Goal: Check status: Check status

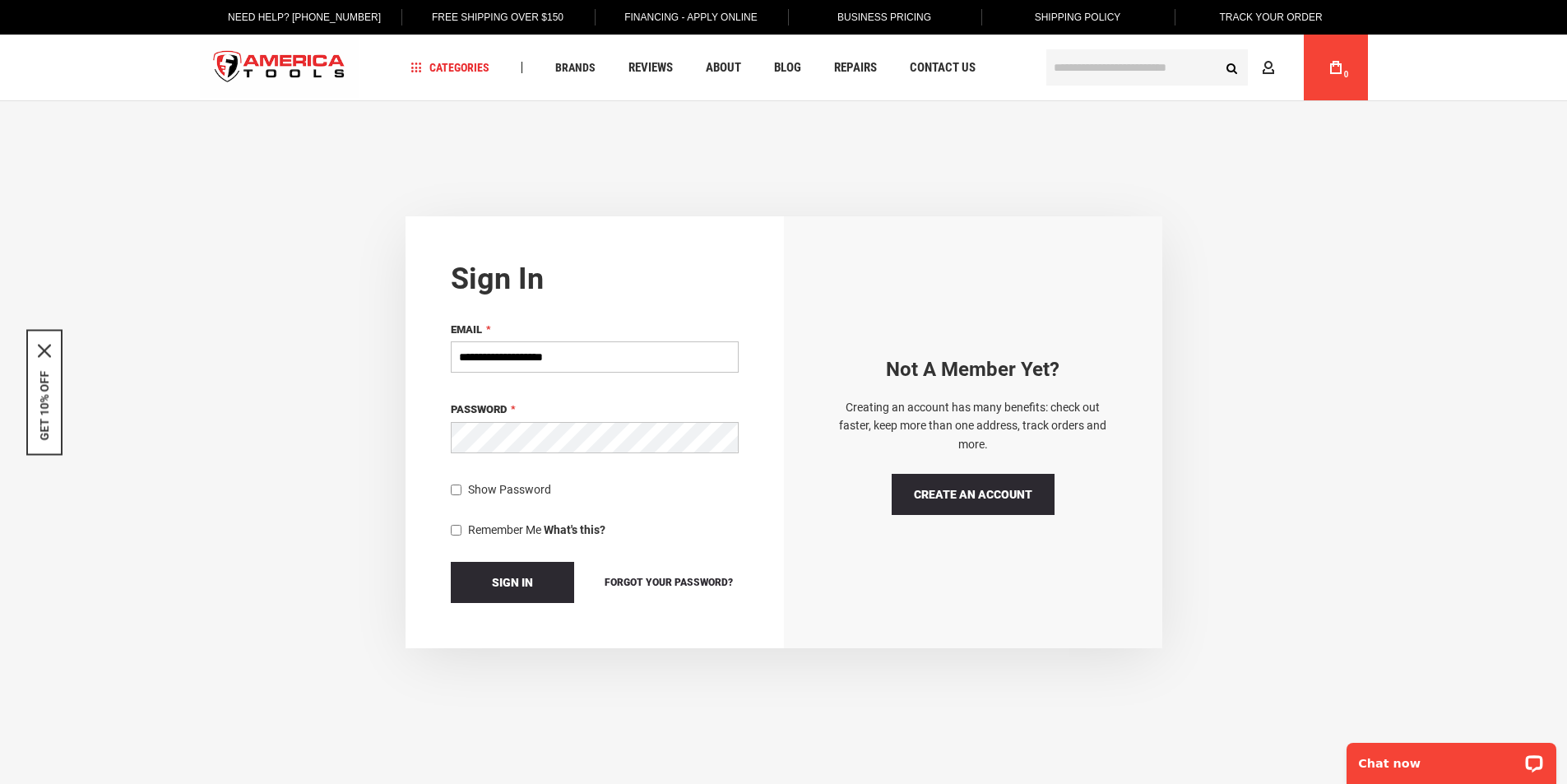
drag, startPoint x: 604, startPoint y: 343, endPoint x: 603, endPoint y: 356, distance: 13.0
click at [604, 345] on input "**********" at bounding box center [595, 357] width 288 height 31
type input "**********"
click at [451, 562] on button "Sign In" at bounding box center [512, 582] width 123 height 41
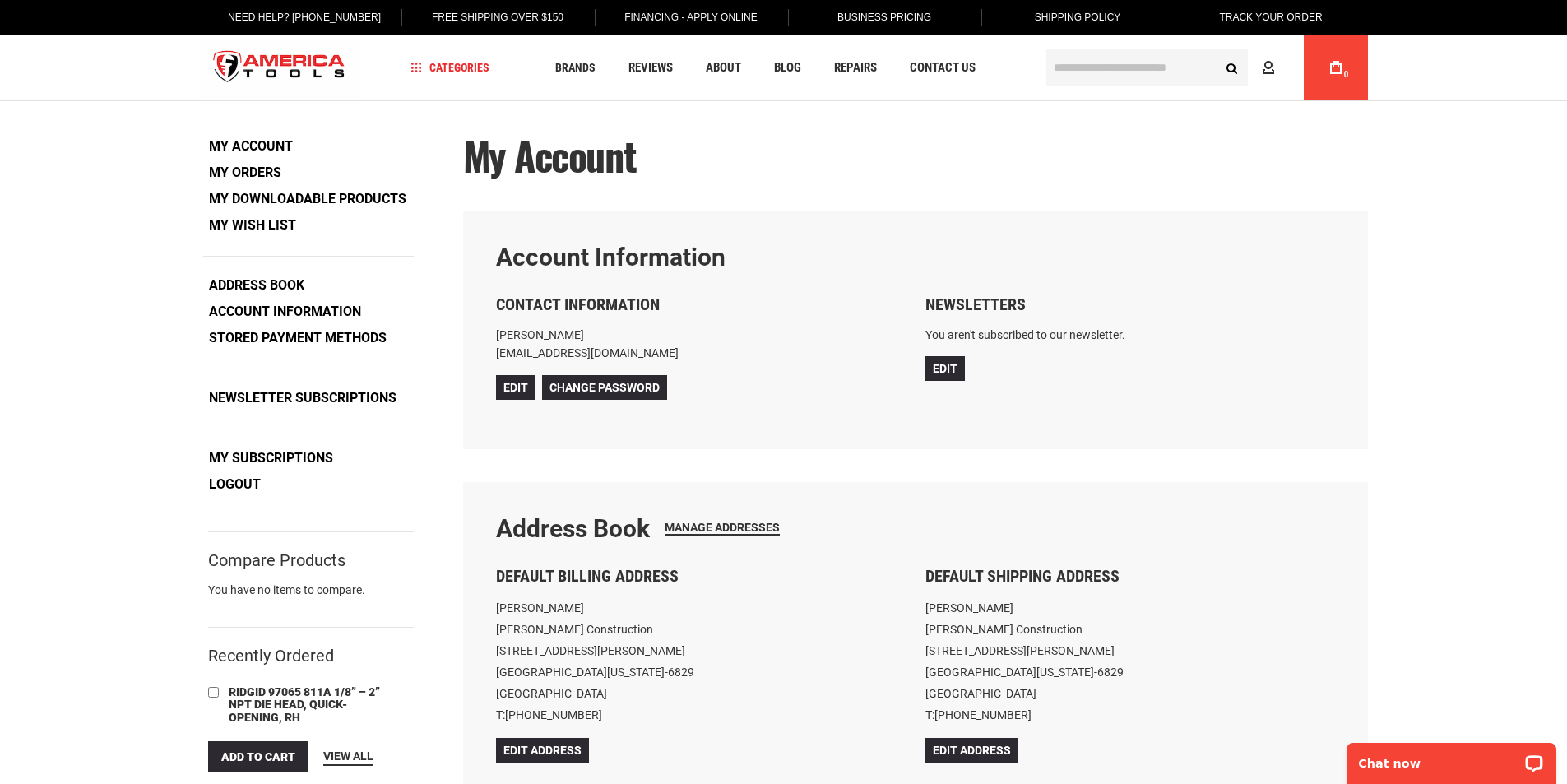
click at [261, 174] on link "My Orders" at bounding box center [245, 172] width 84 height 25
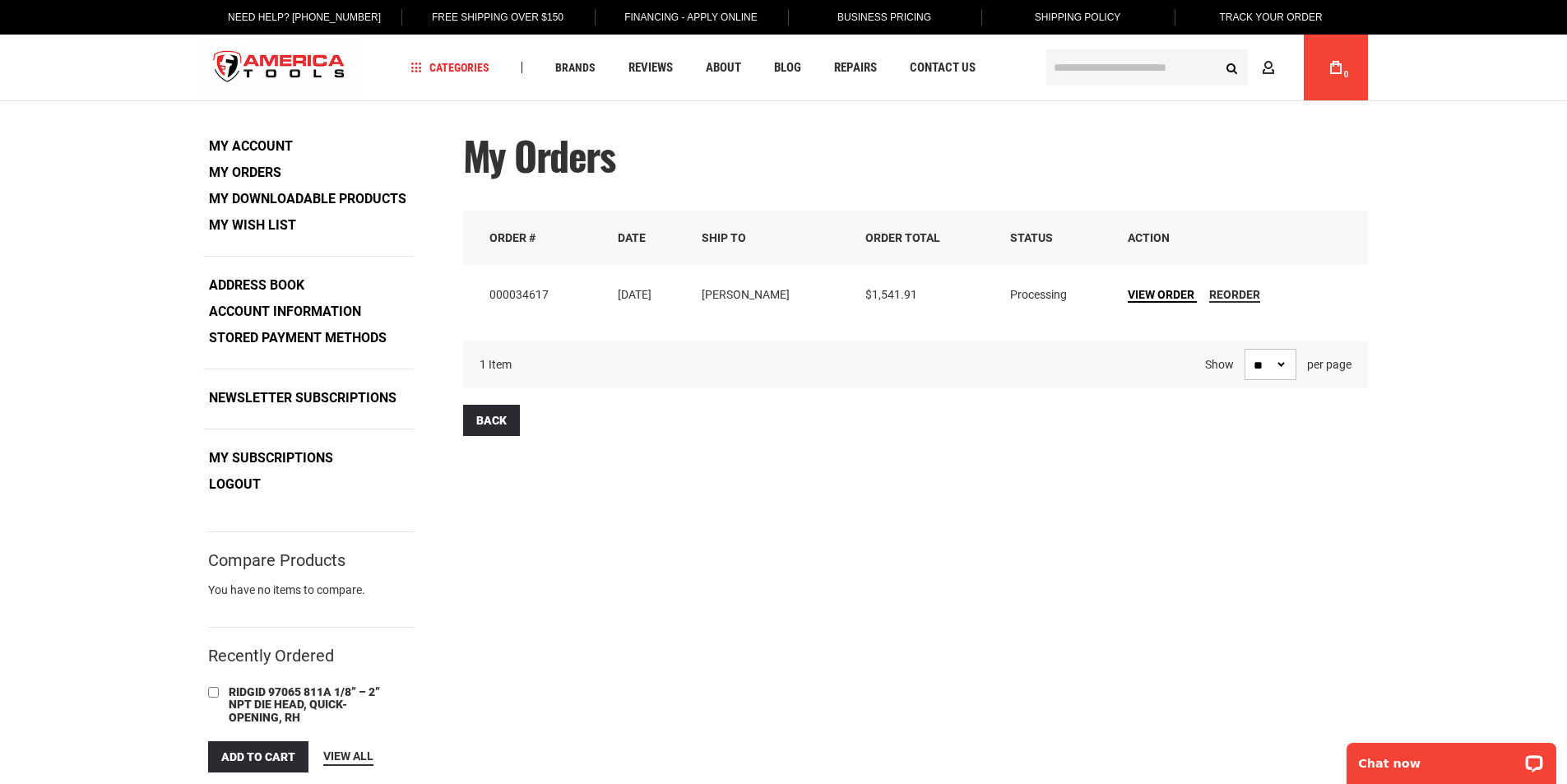
click at [1148, 294] on span "View Order" at bounding box center [1161, 294] width 67 height 13
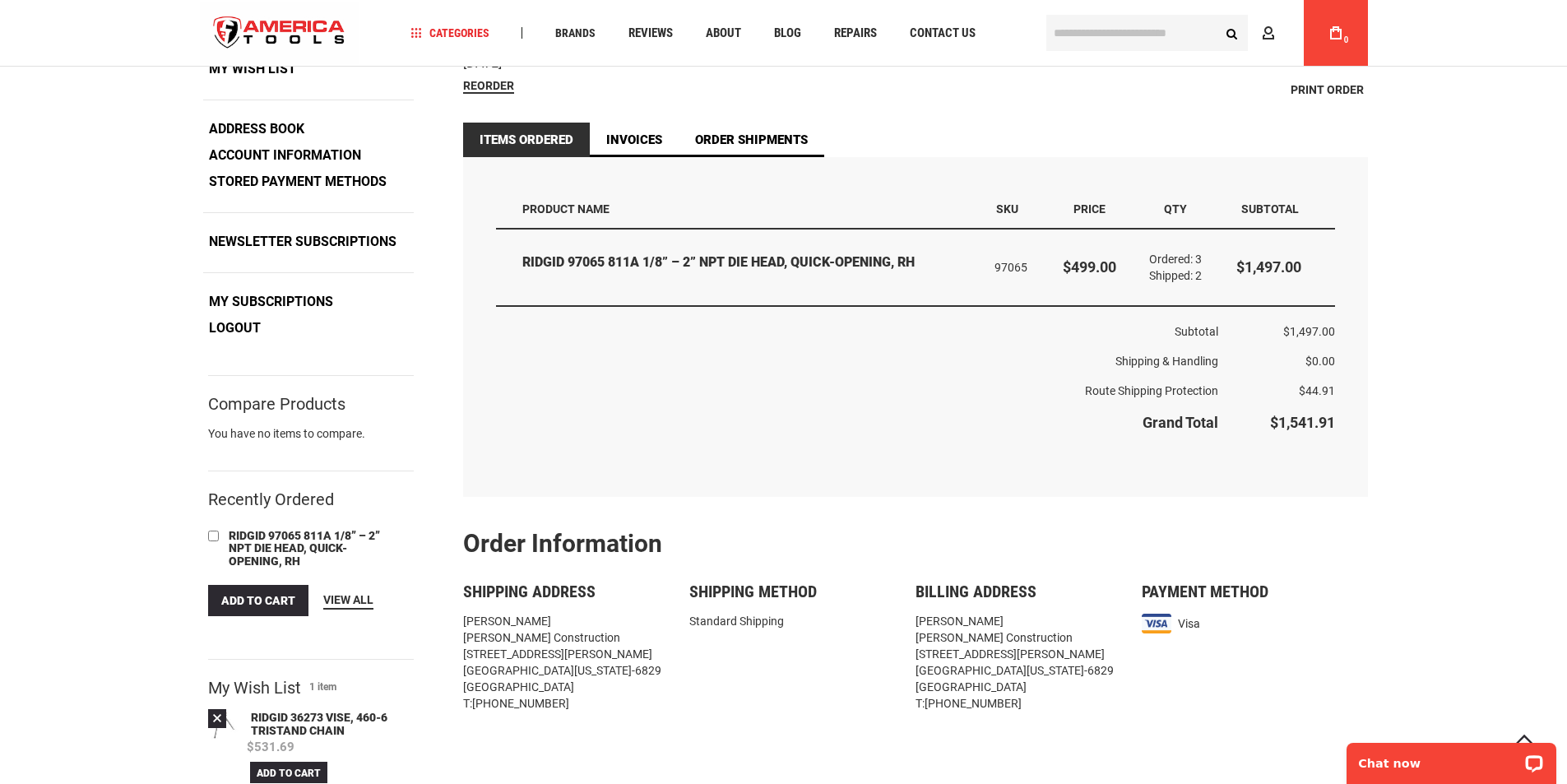
scroll to position [165, 0]
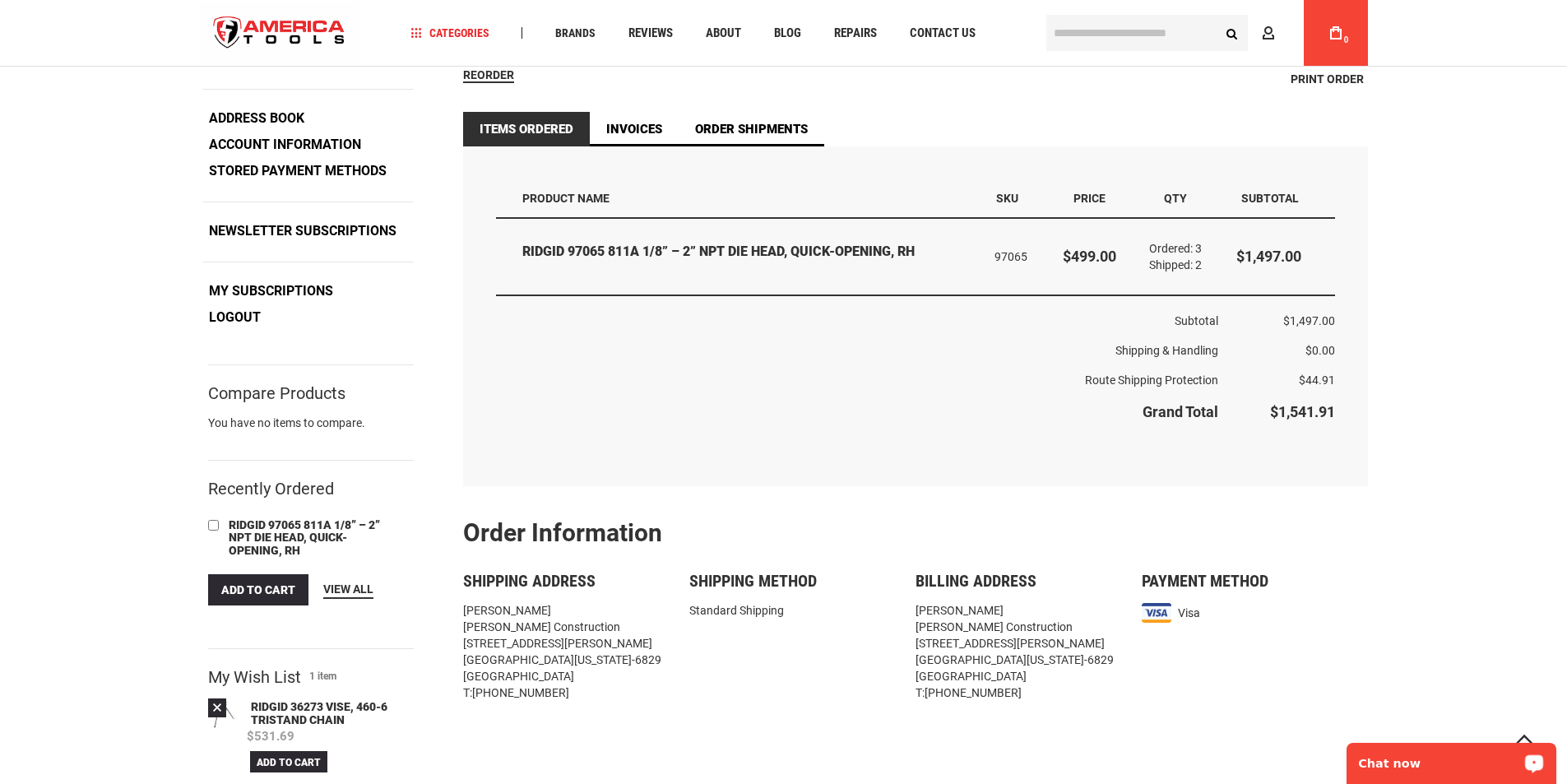
click at [1418, 762] on p "Chat now" at bounding box center [1440, 763] width 163 height 13
click at [829, 388] on th "Route Shipping Protection" at bounding box center [857, 380] width 722 height 30
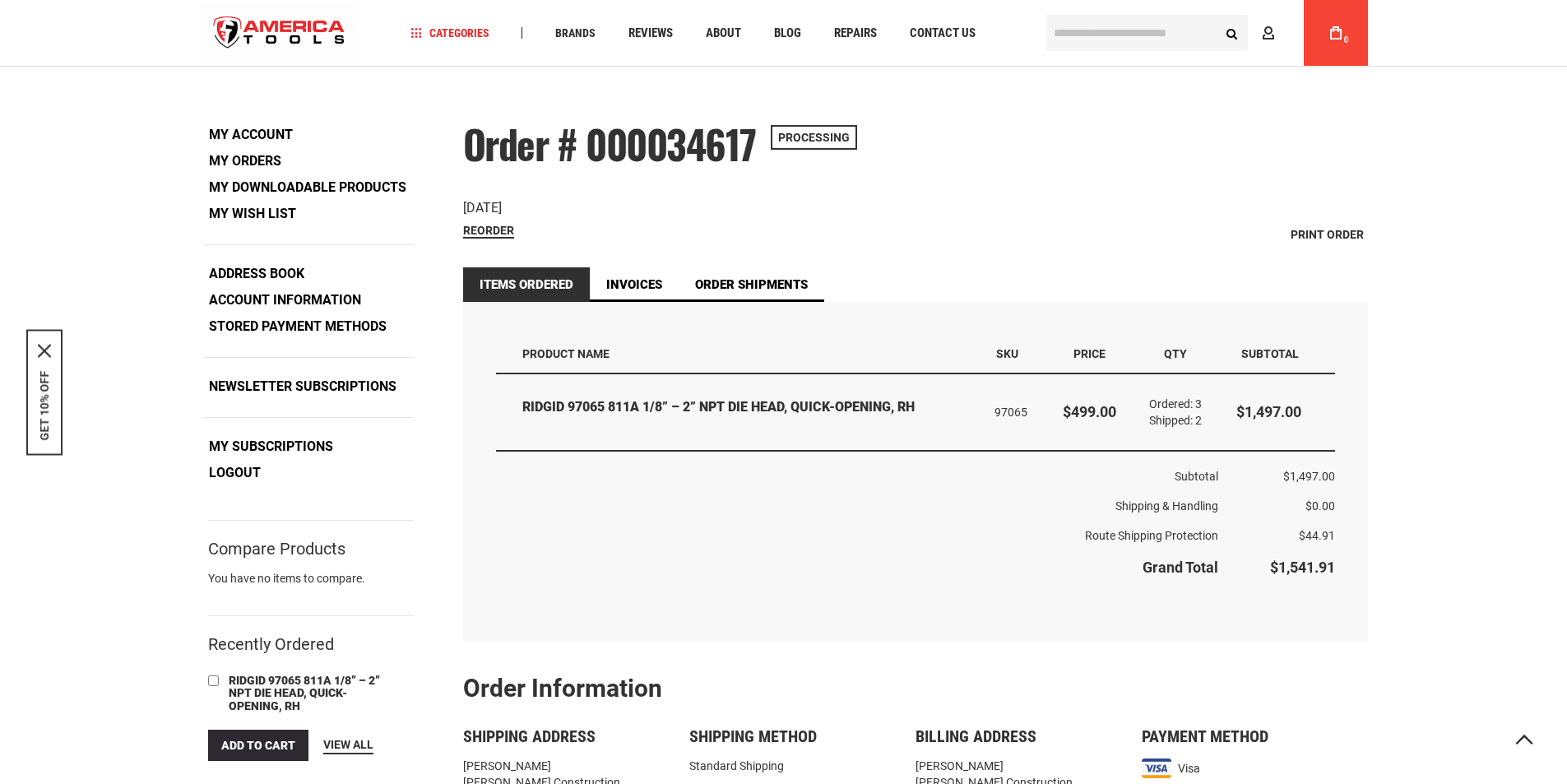
scroll to position [0, 0]
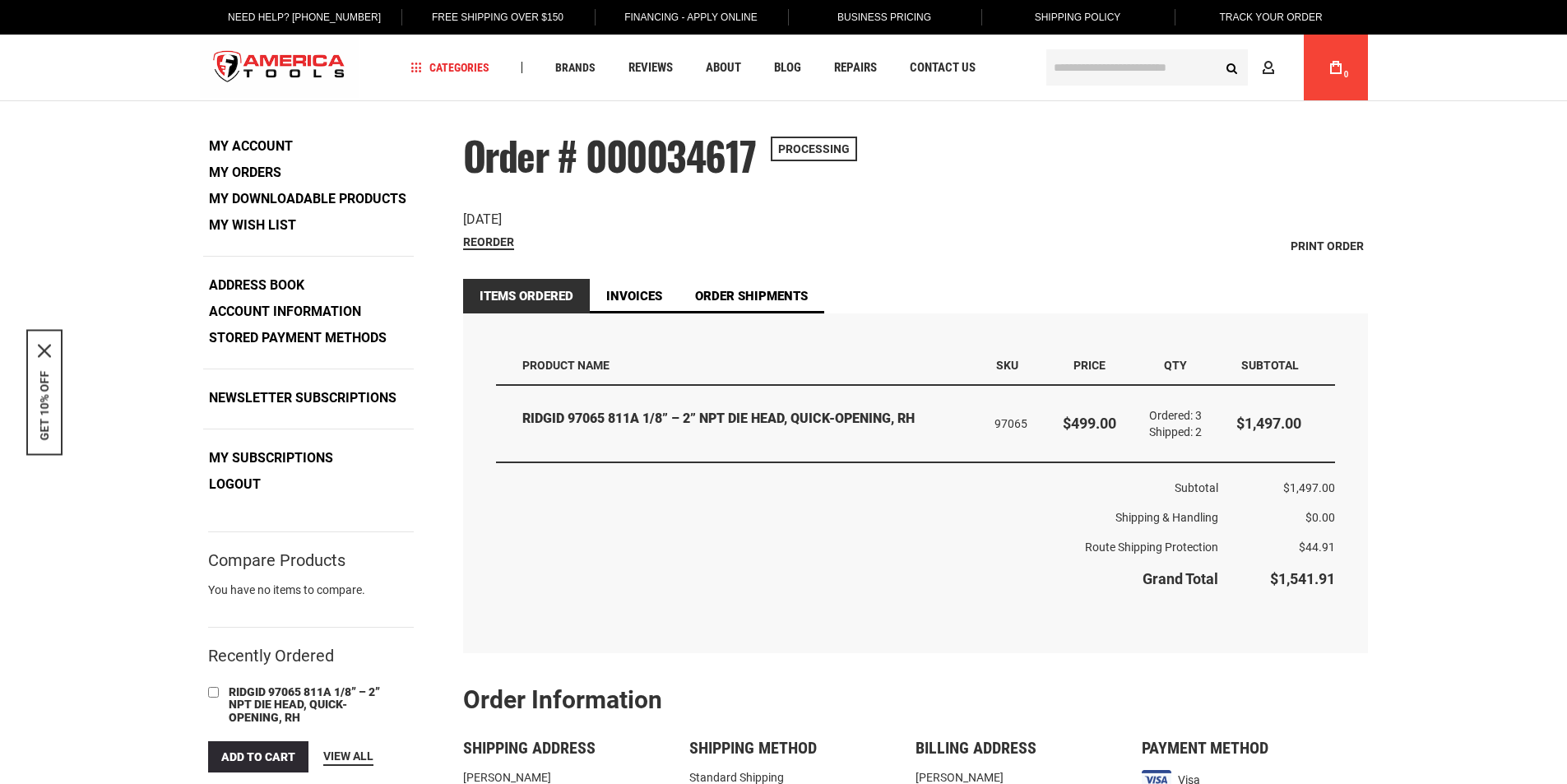
click at [228, 168] on strong "My Orders" at bounding box center [244, 172] width 72 height 15
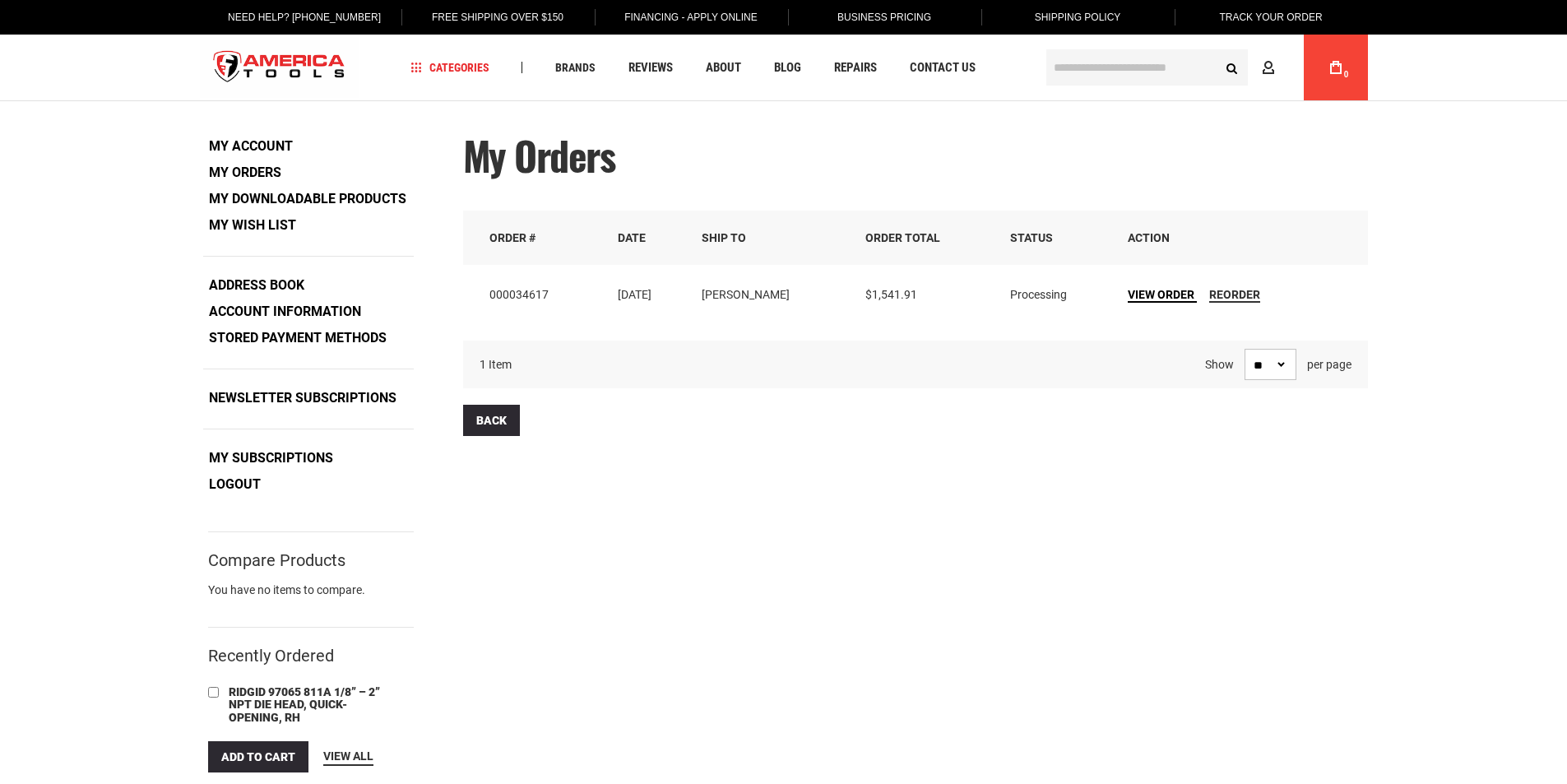
click at [1145, 292] on span "View Order" at bounding box center [1161, 294] width 67 height 13
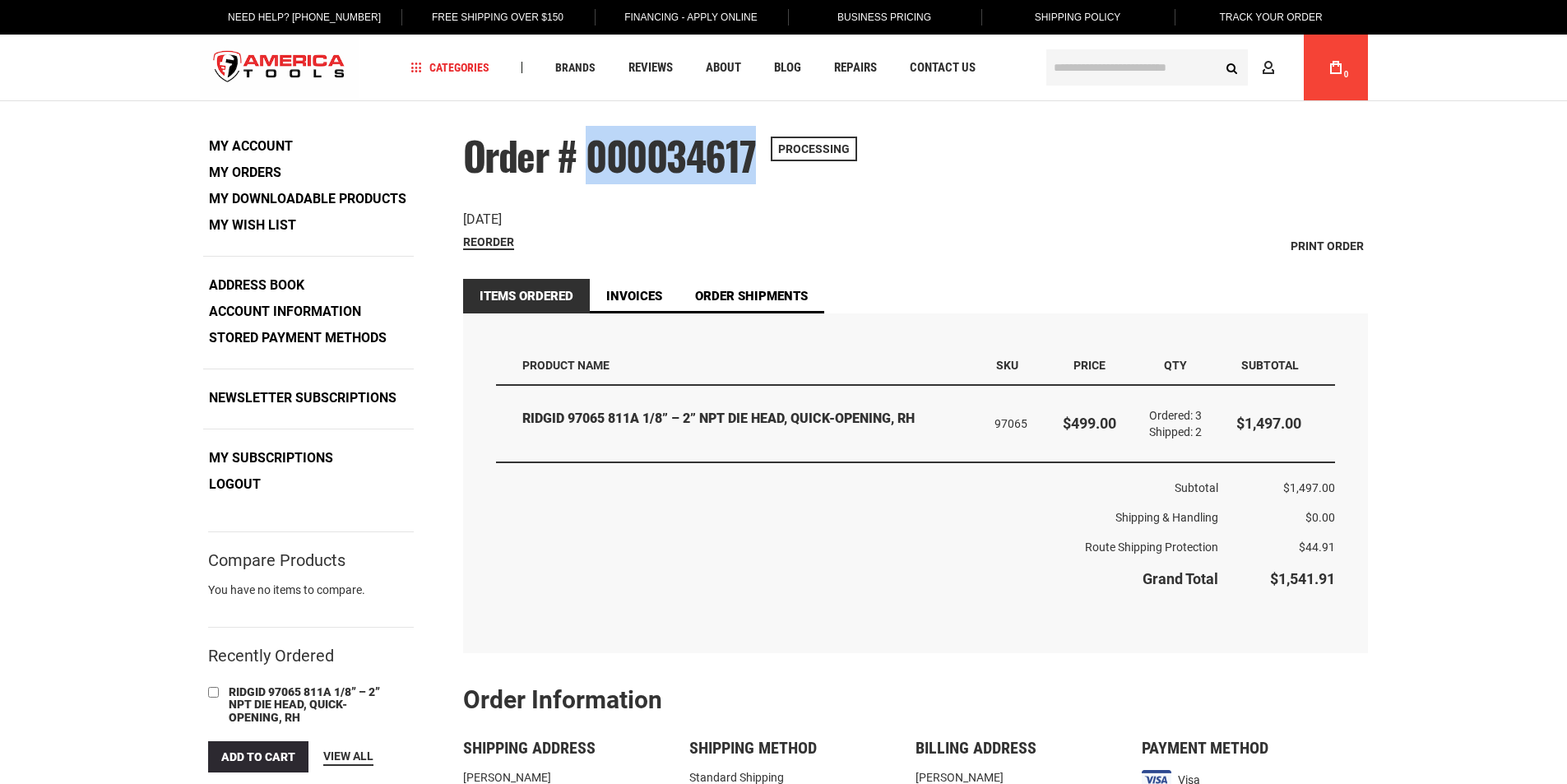
drag, startPoint x: 759, startPoint y: 166, endPoint x: 593, endPoint y: 165, distance: 166.0
click at [593, 165] on div "Order # 000034617 Processing Order Date: July 30, 2025 Reorder Print Order" at bounding box center [915, 196] width 905 height 124
copy span "000034617"
